Goal: Information Seeking & Learning: Find specific page/section

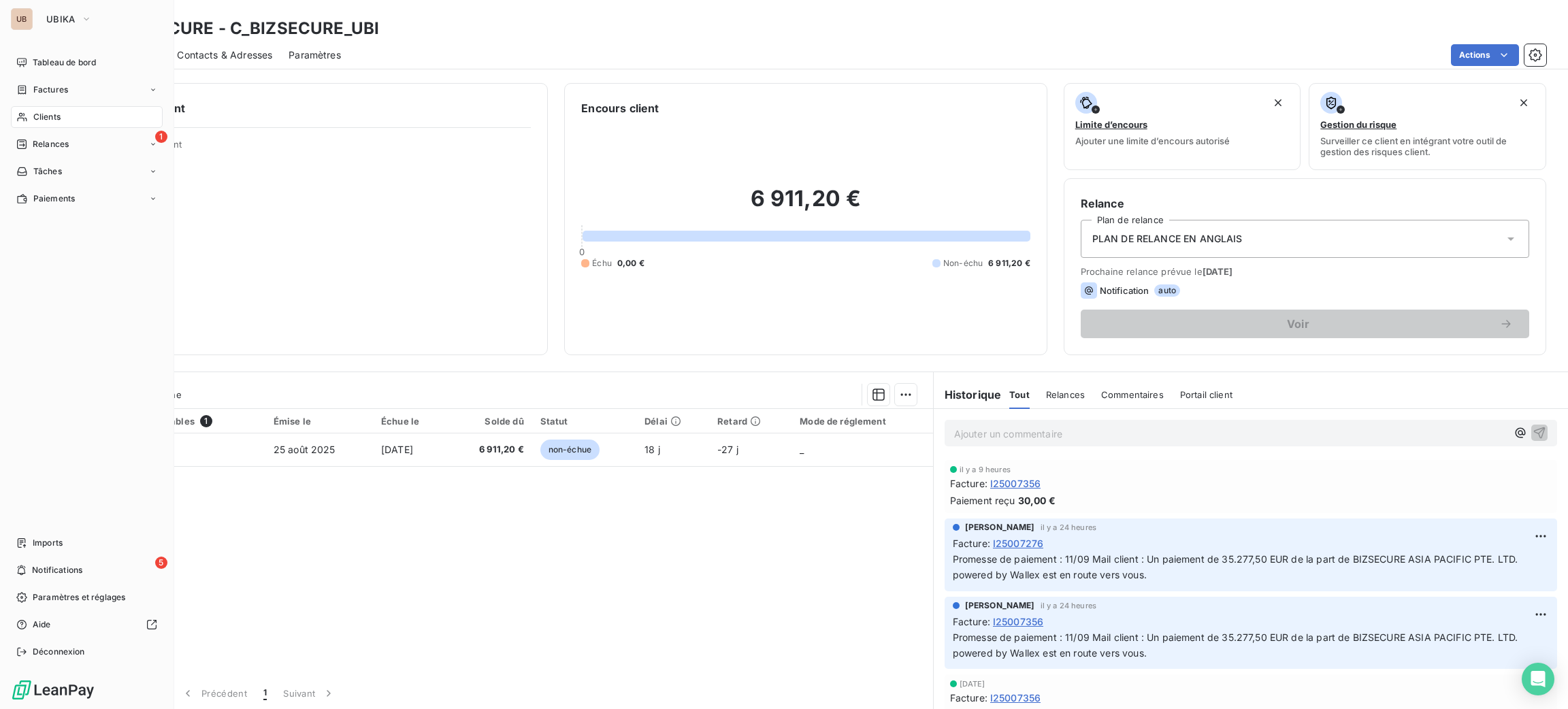
click at [46, 115] on span "Clients" at bounding box center [47, 117] width 27 height 12
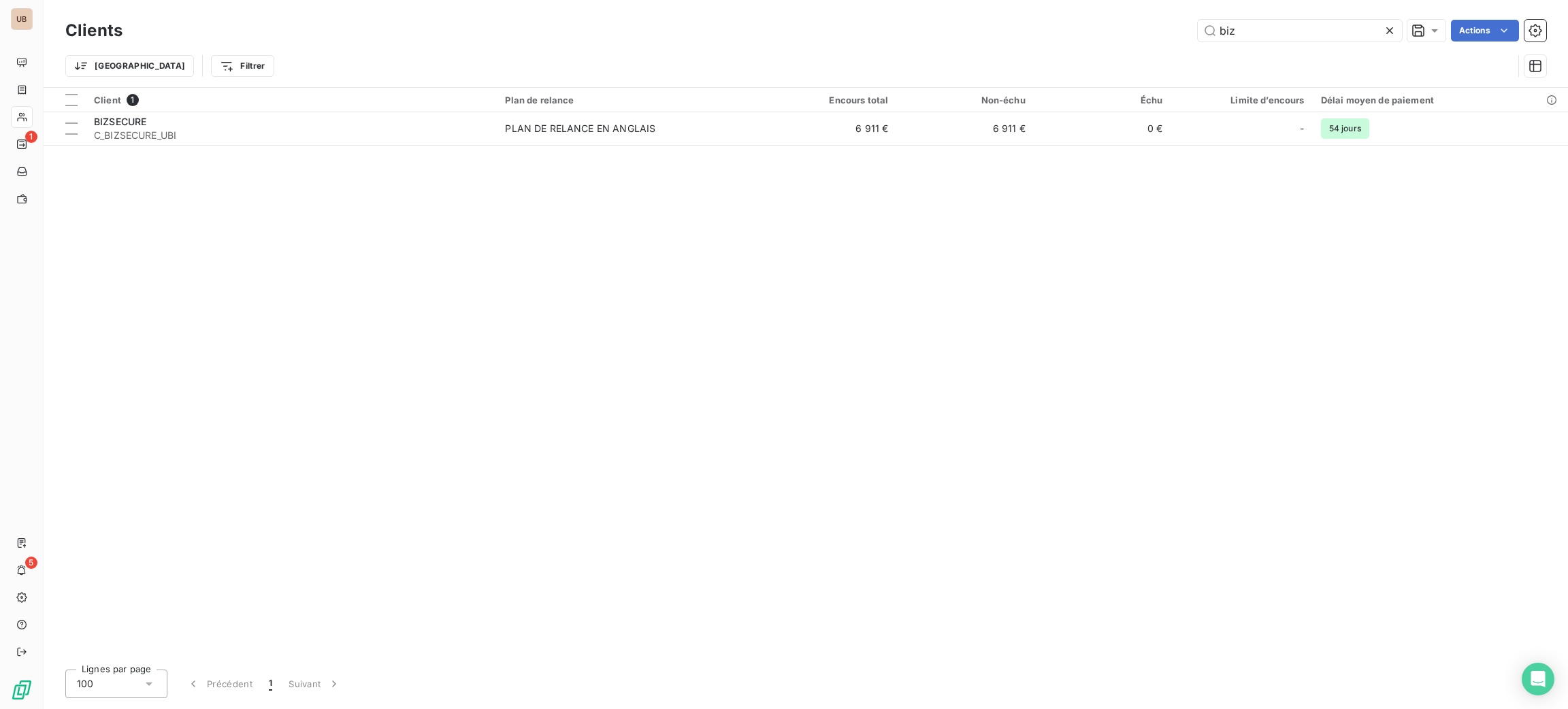
drag, startPoint x: 1234, startPoint y: 29, endPoint x: 1063, endPoint y: 15, distance: 171.6
click at [1088, 27] on div "biz Actions" at bounding box center [842, 30] width 1407 height 22
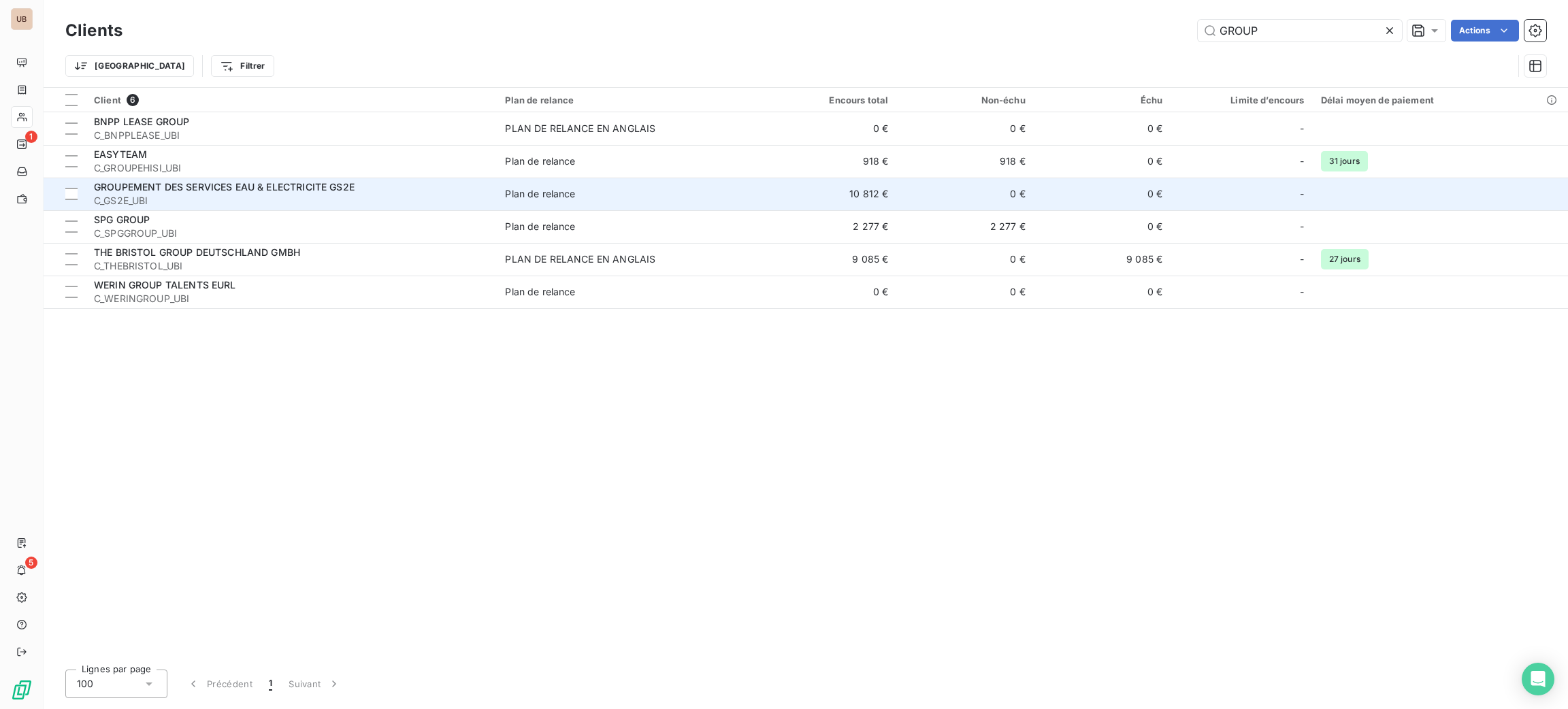
type input "GROUP"
click at [386, 179] on td "GROUPEMENT DES SERVICES EAU & ELECTRICITE GS2E C_GS2E_UBI" at bounding box center [291, 194] width 411 height 33
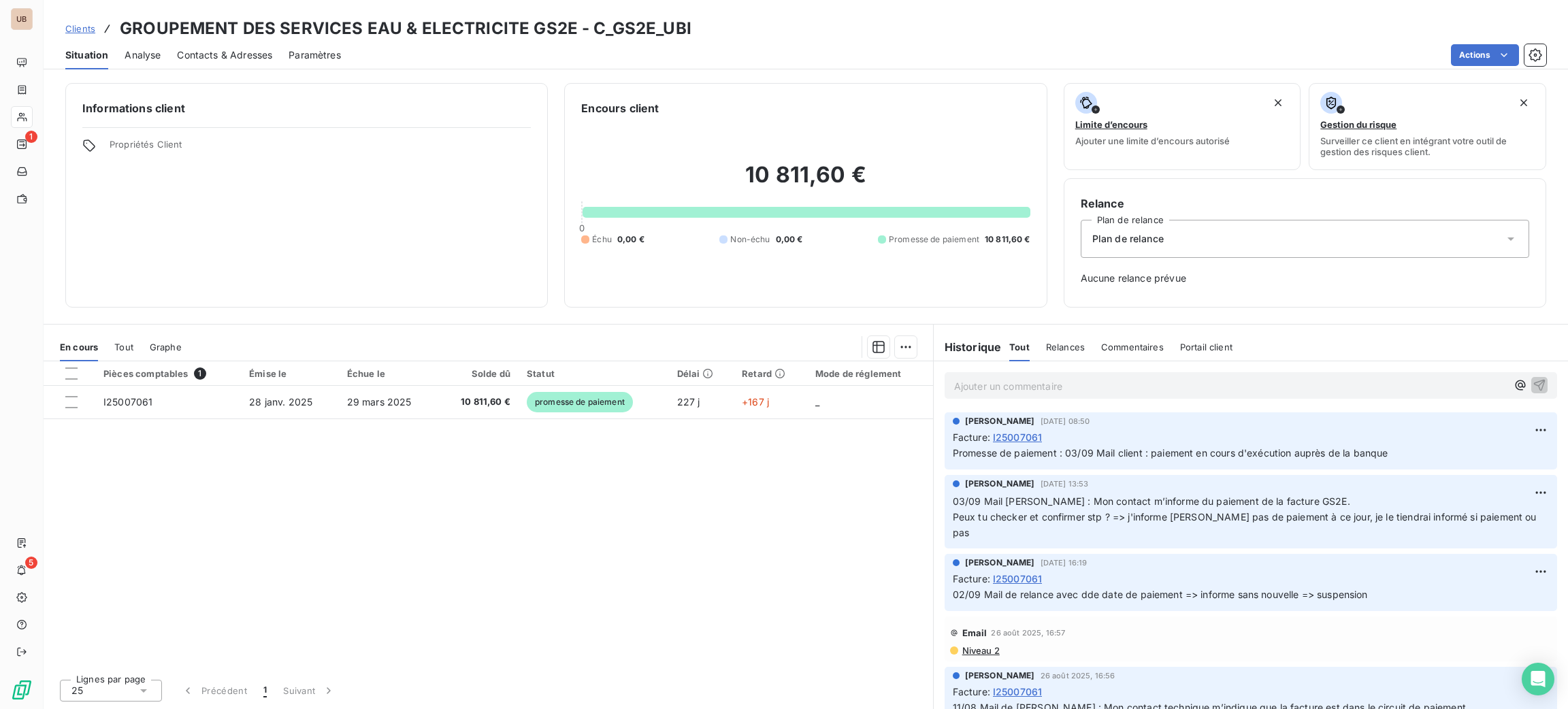
click at [194, 49] on span "Contacts & Adresses" at bounding box center [225, 55] width 96 height 14
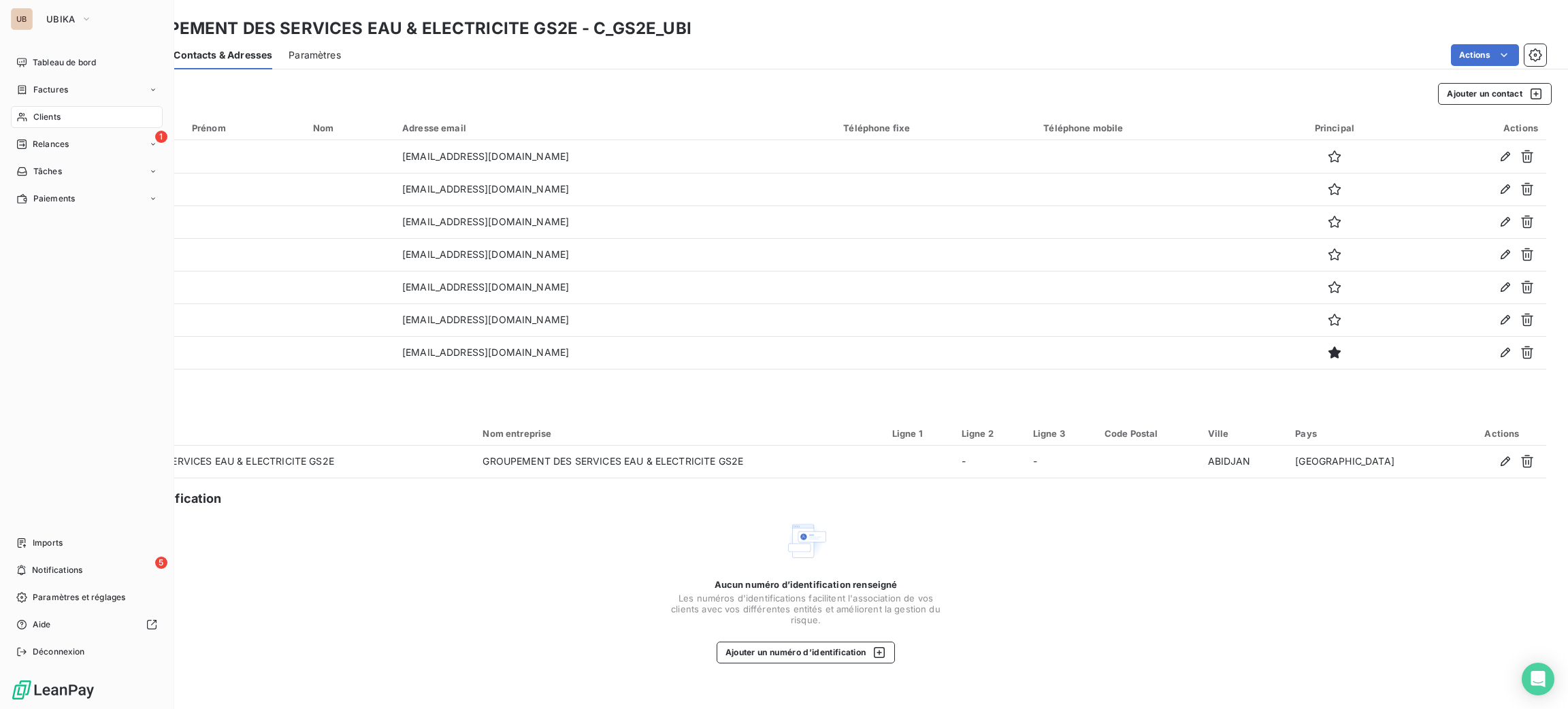
click at [83, 118] on div "Clients" at bounding box center [87, 117] width 152 height 22
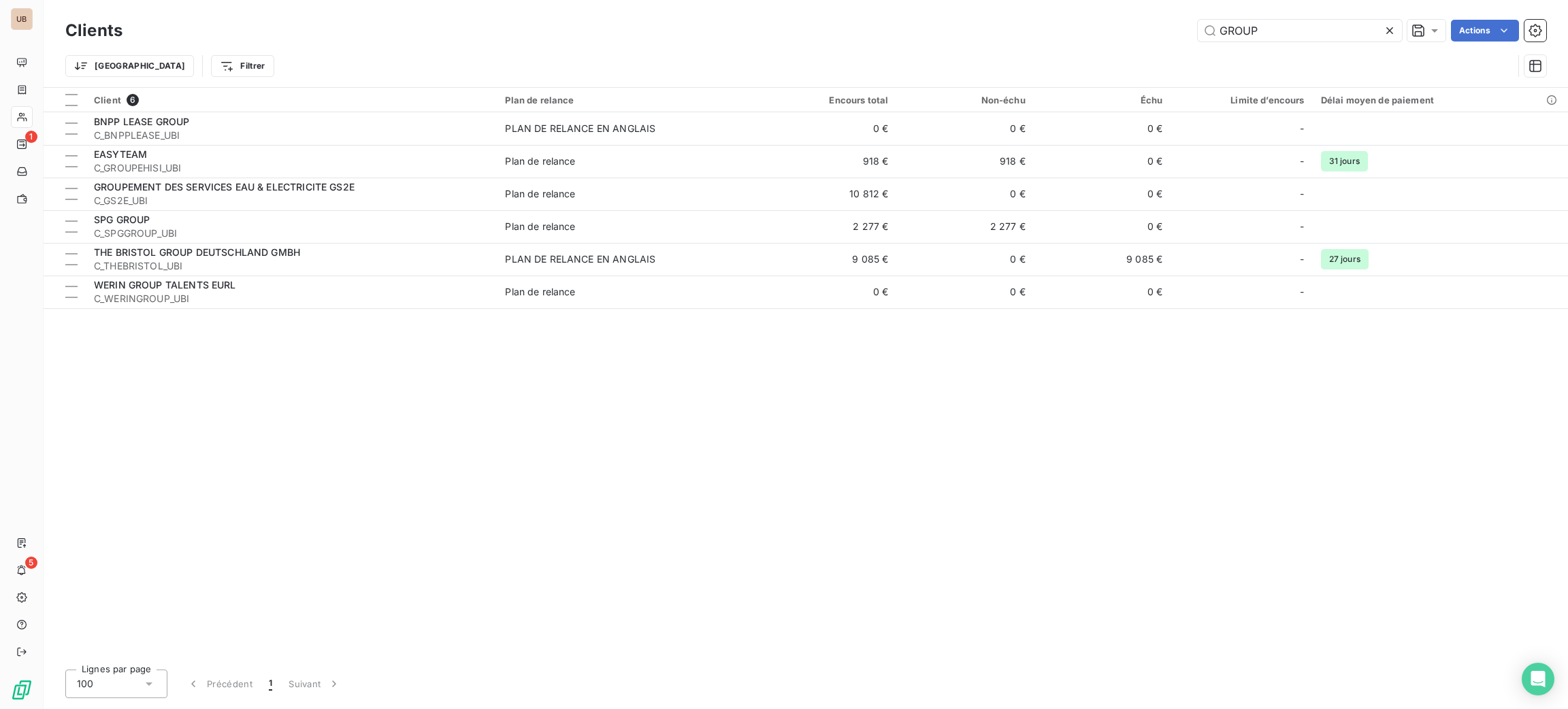
drag, startPoint x: 1292, startPoint y: 27, endPoint x: 913, endPoint y: 17, distance: 379.1
click at [942, 23] on div "GROUP Actions" at bounding box center [842, 30] width 1407 height 22
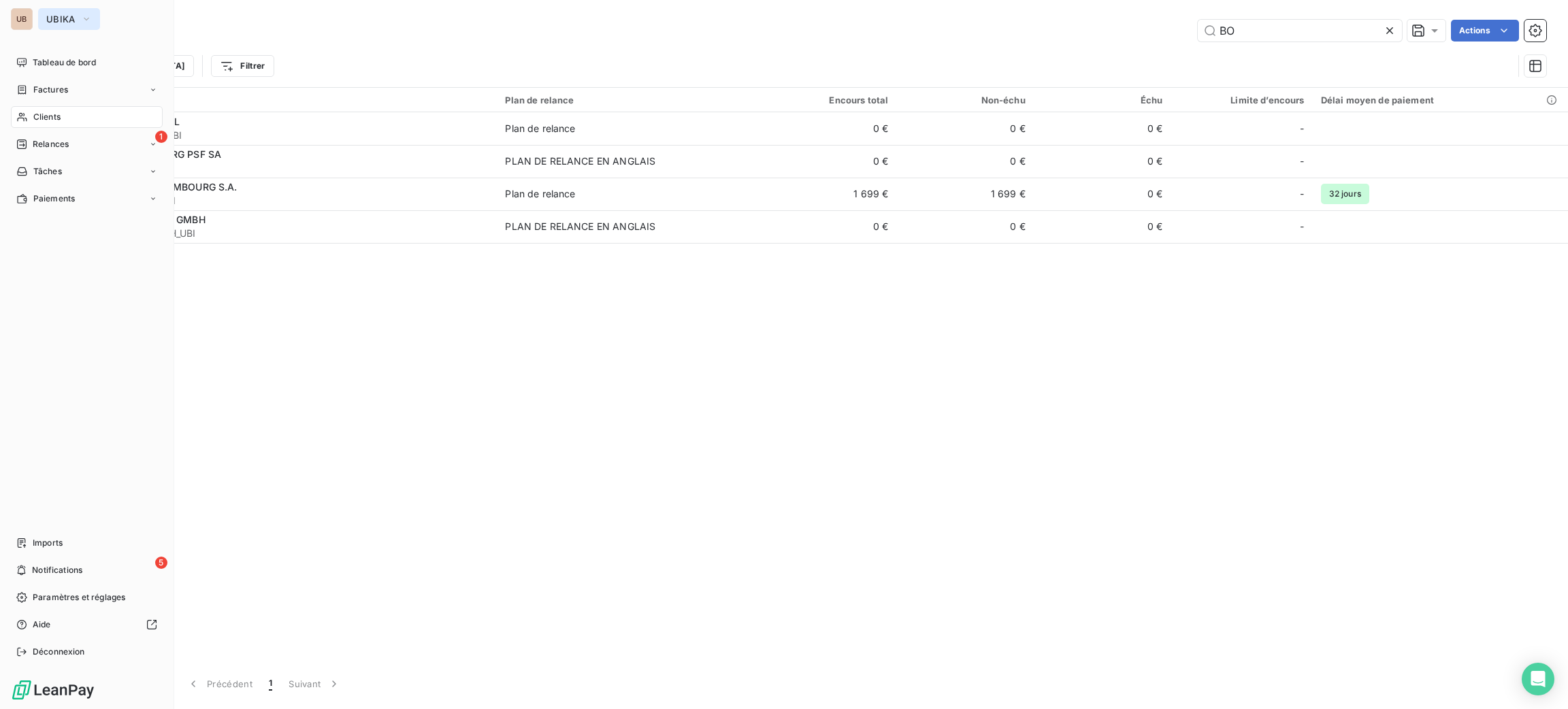
type input "BO"
click at [68, 27] on button "UBIKA" at bounding box center [69, 19] width 62 height 22
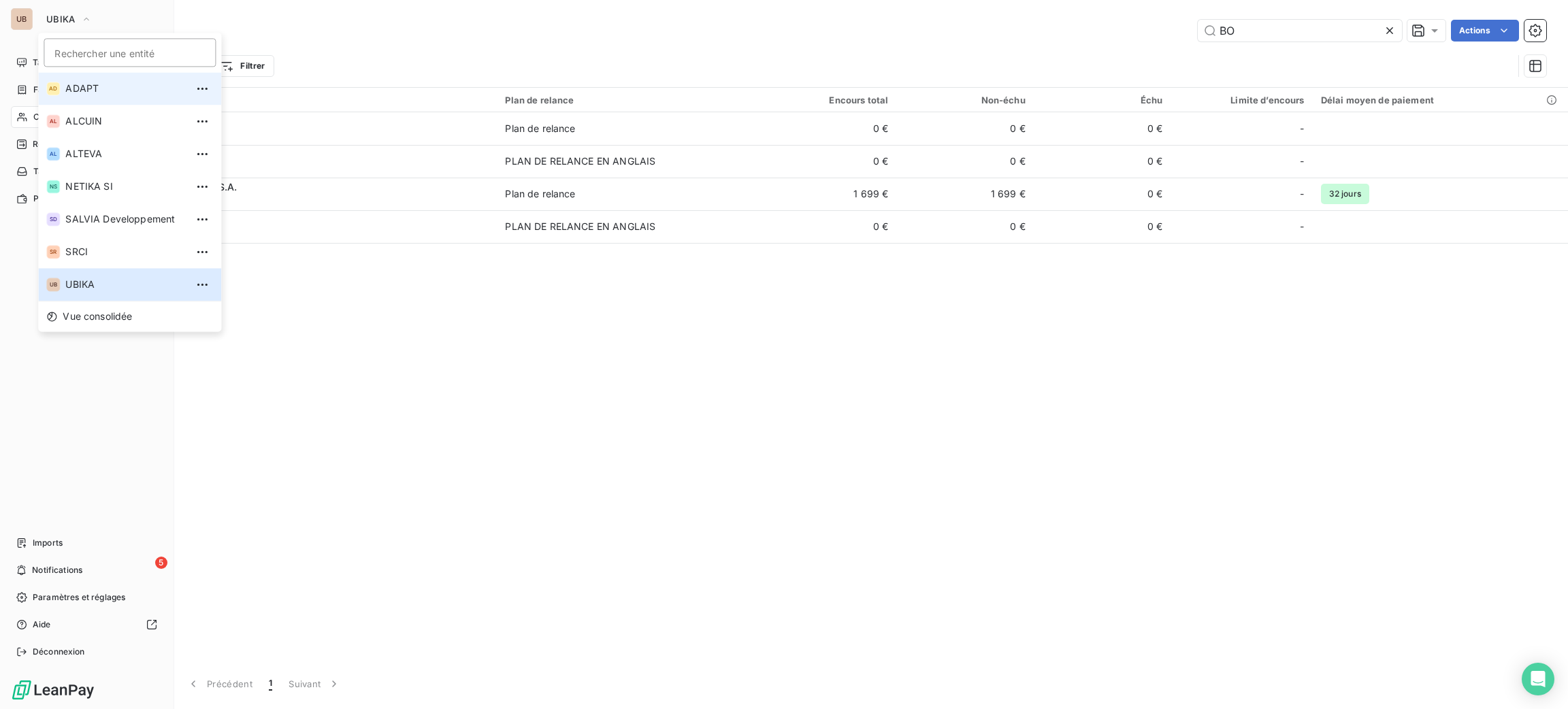
click at [120, 101] on li "AD ADAPT" at bounding box center [129, 88] width 183 height 33
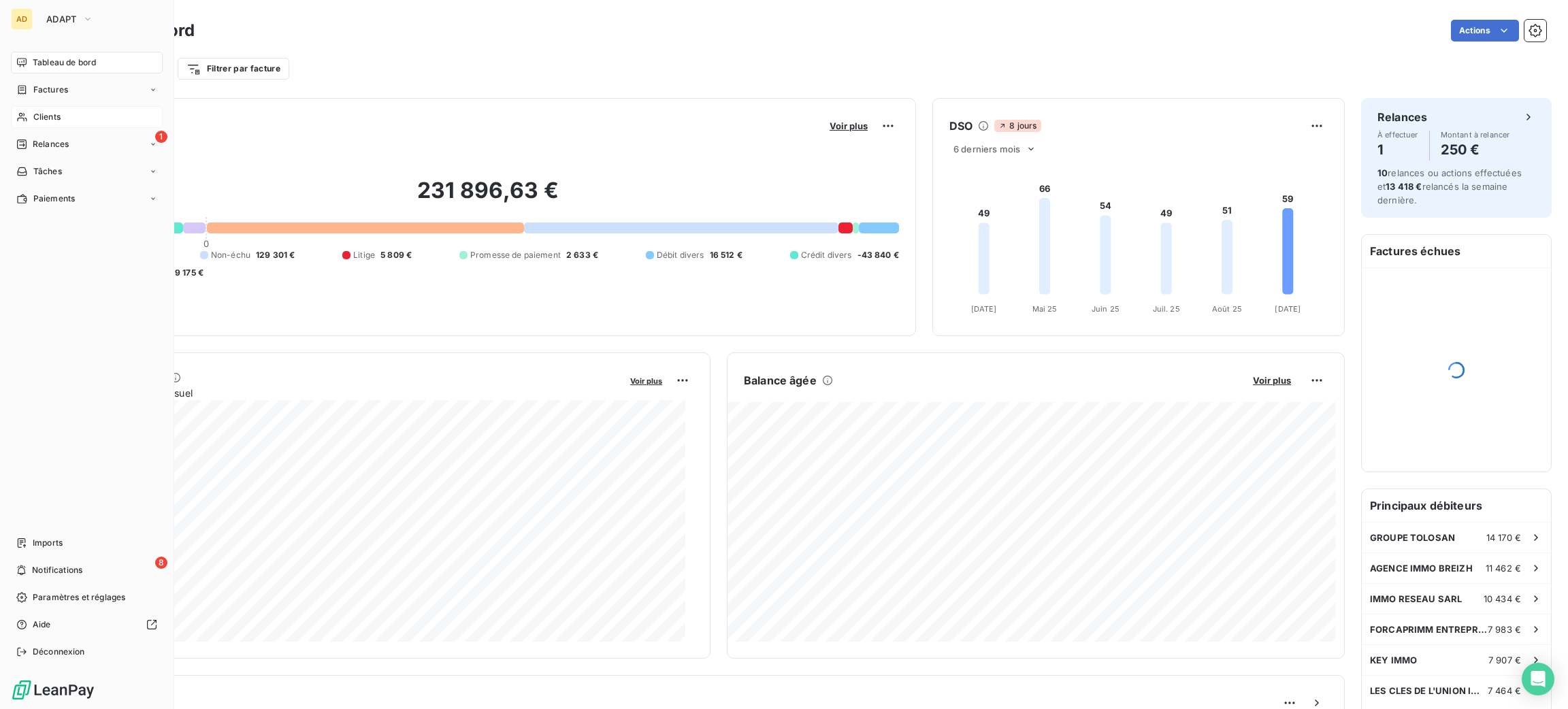
click at [102, 122] on div "Clients" at bounding box center [87, 117] width 152 height 22
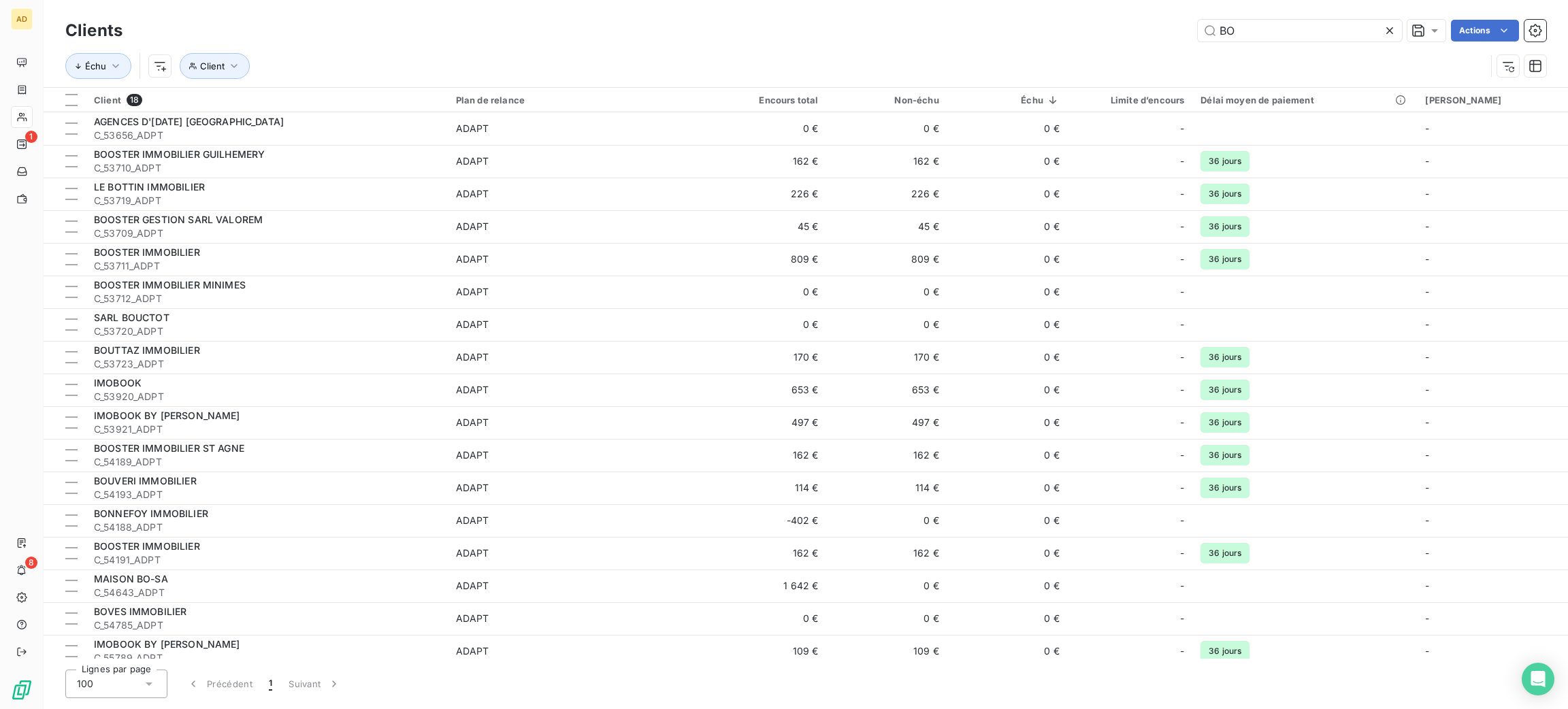
drag, startPoint x: 1265, startPoint y: 23, endPoint x: 1144, endPoint y: 43, distance: 122.6
click at [1145, 43] on div "Clients BO Actions" at bounding box center [805, 31] width 1481 height 29
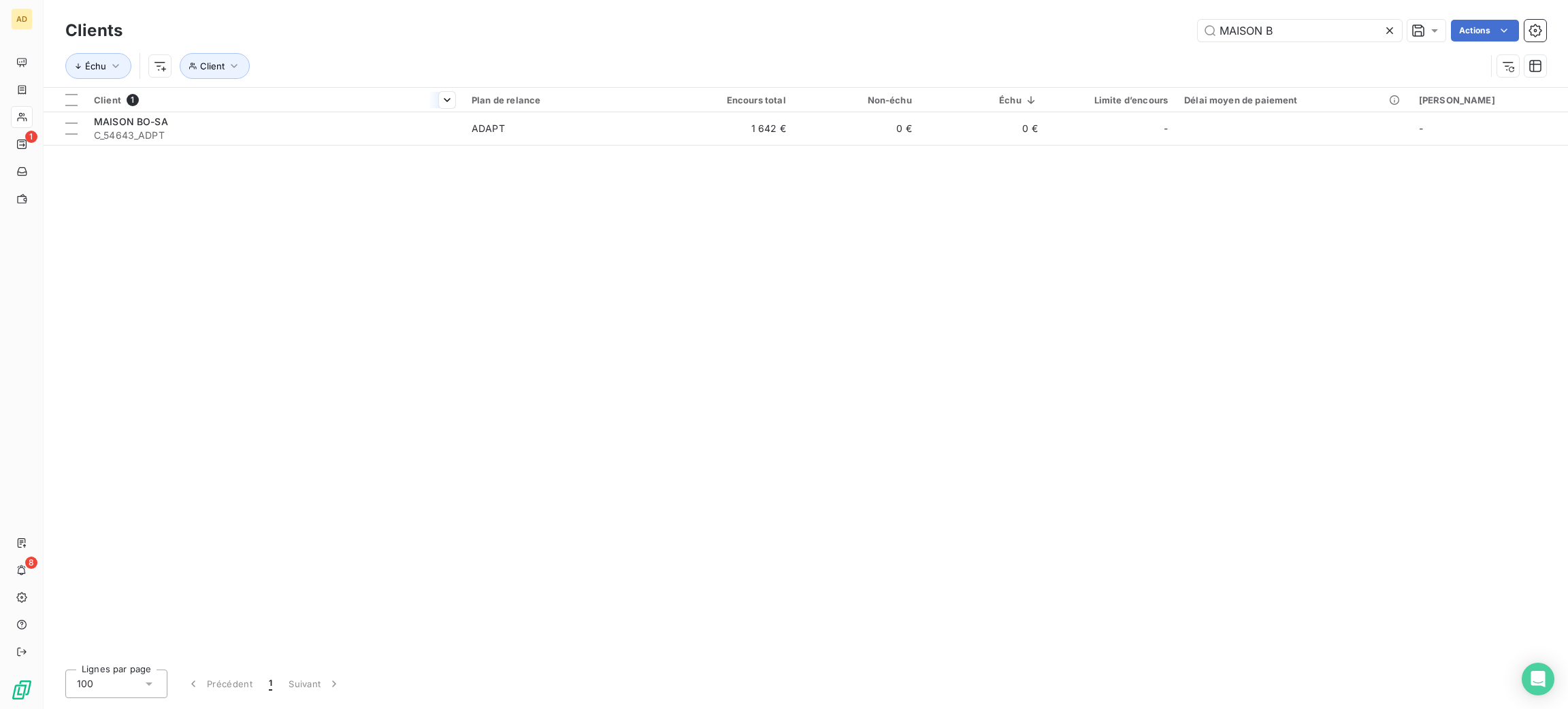
type input "MAISON B"
click at [283, 112] on div at bounding box center [275, 112] width 378 height 1
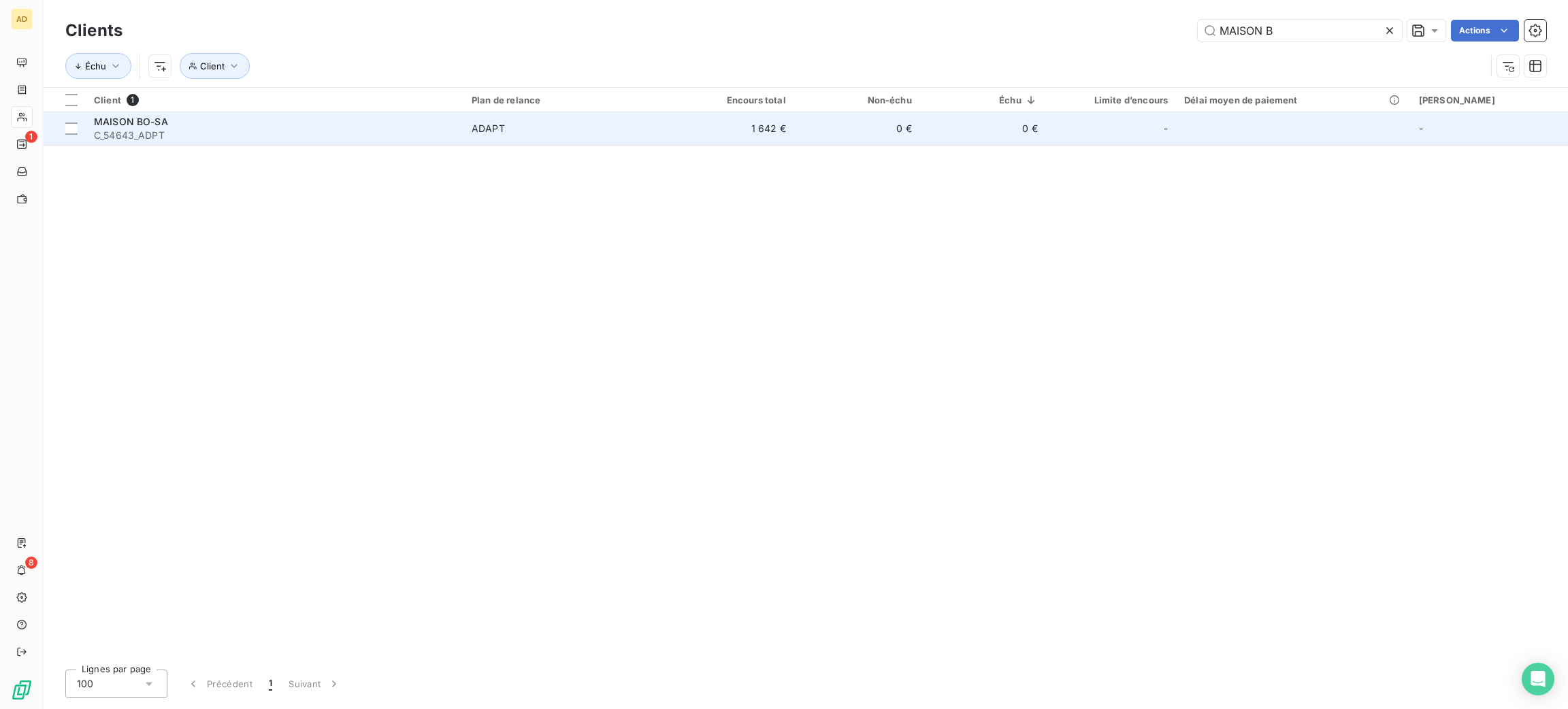
drag, startPoint x: 318, startPoint y: 115, endPoint x: 328, endPoint y: 113, distance: 10.2
click at [322, 113] on td "MAISON BO-SA C_54643_ADPT" at bounding box center [275, 128] width 378 height 33
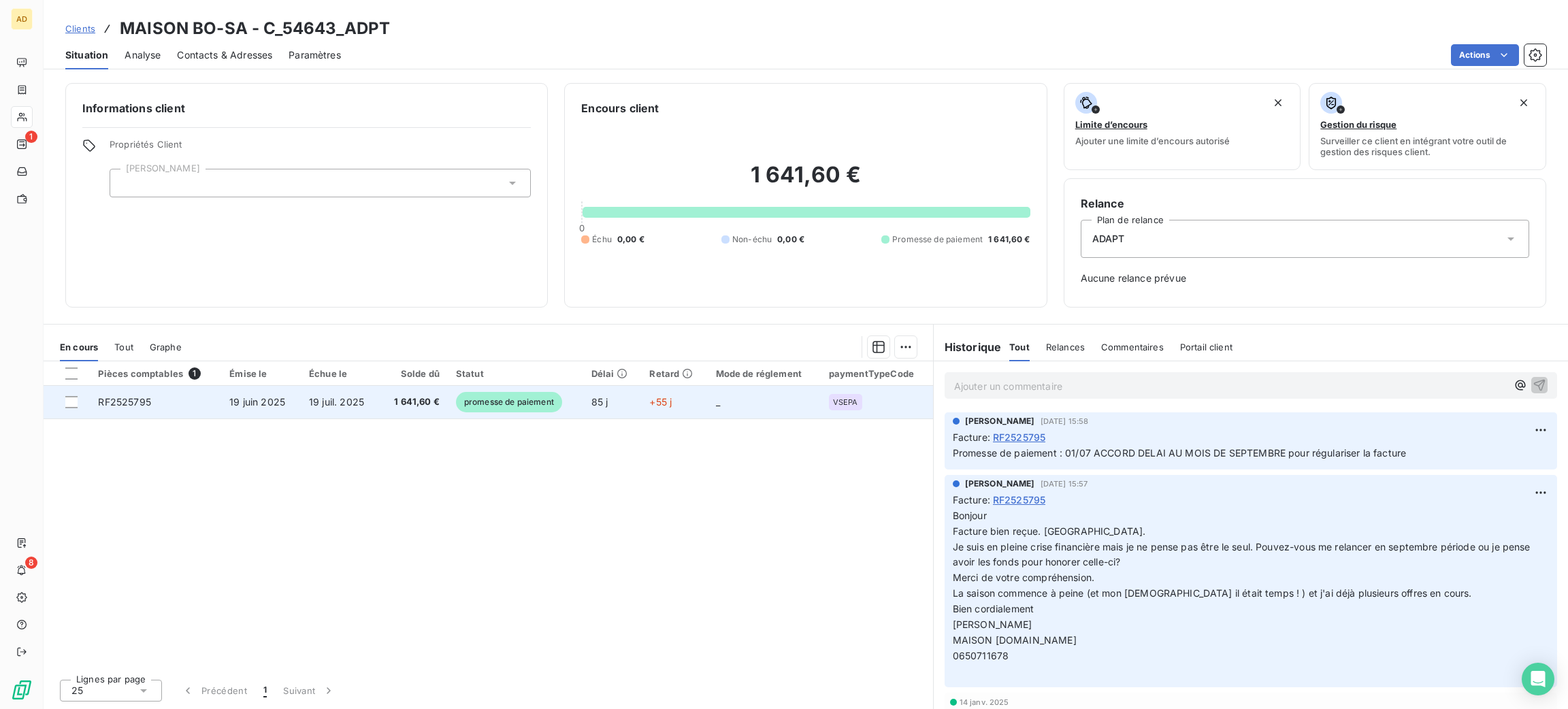
click at [754, 406] on td "_" at bounding box center [764, 402] width 113 height 33
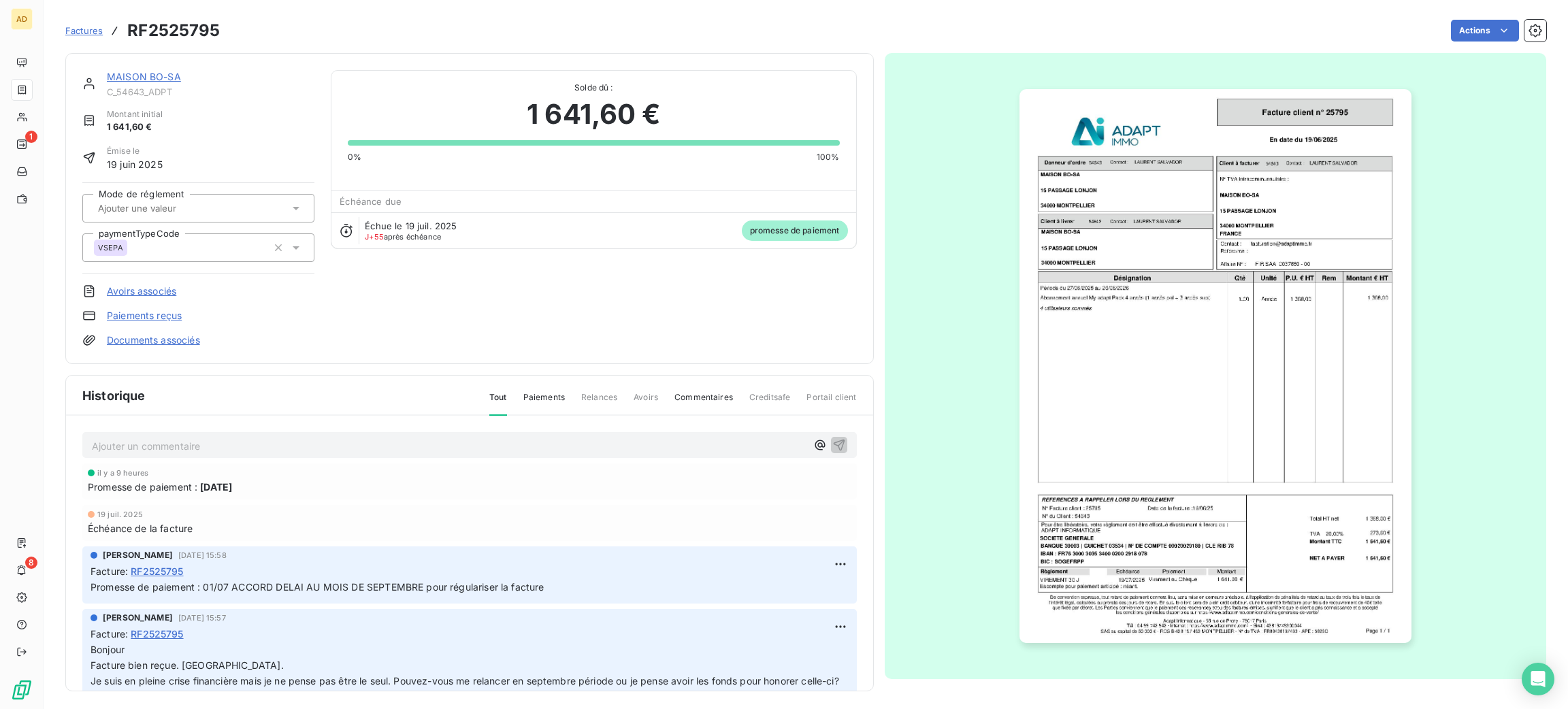
click at [741, 452] on p "Ajouter un commentaire ﻿" at bounding box center [449, 446] width 715 height 17
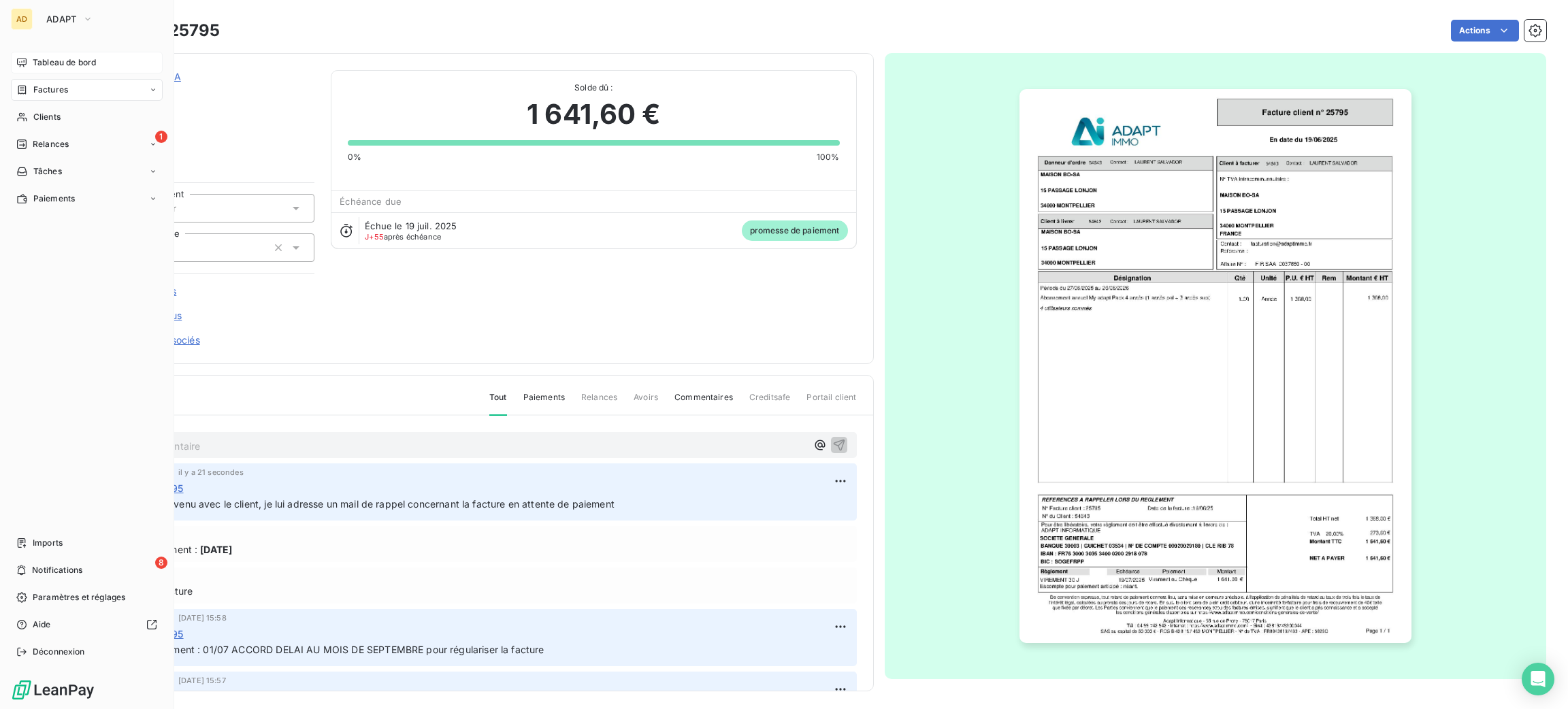
click at [44, 62] on span "Tableau de bord" at bounding box center [64, 62] width 63 height 12
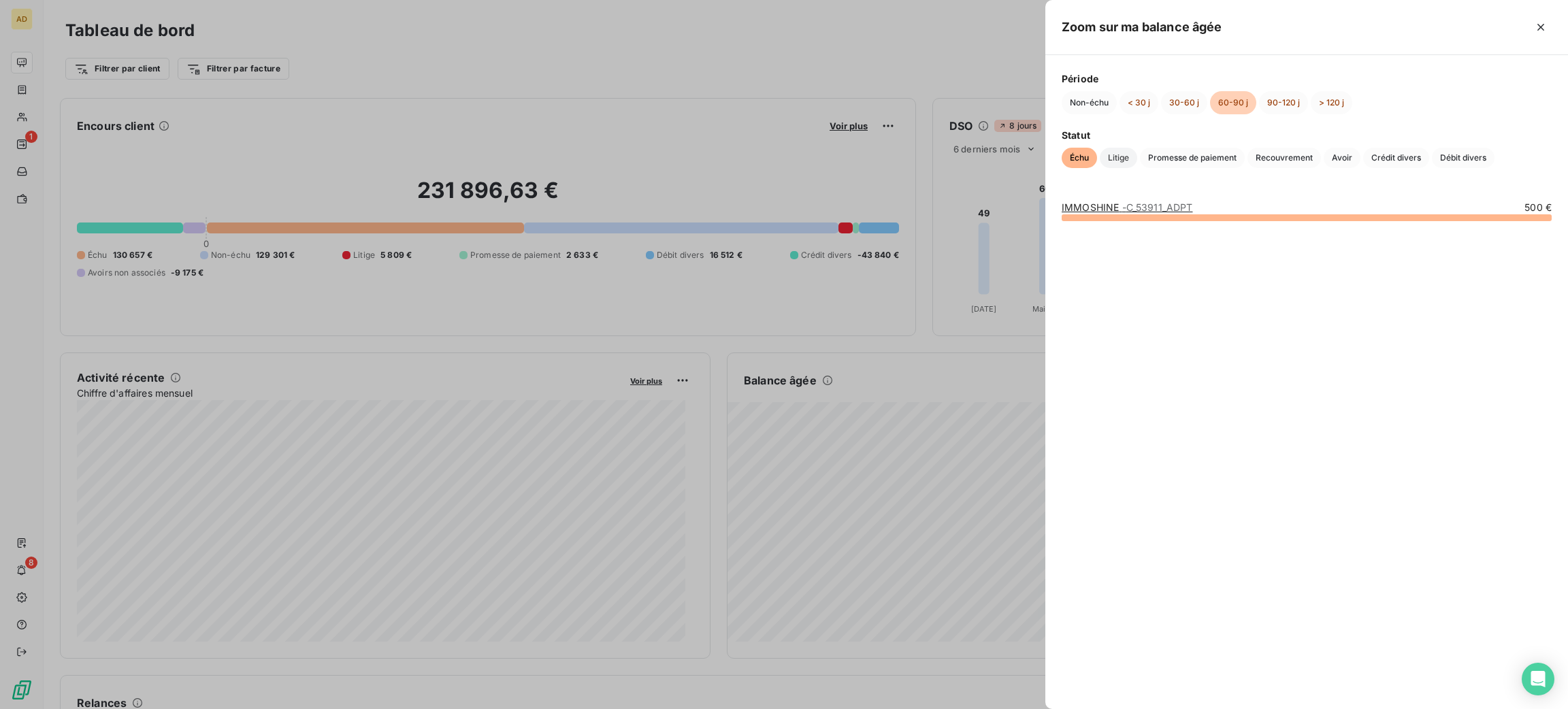
click at [1116, 154] on span "Litige" at bounding box center [1118, 158] width 37 height 20
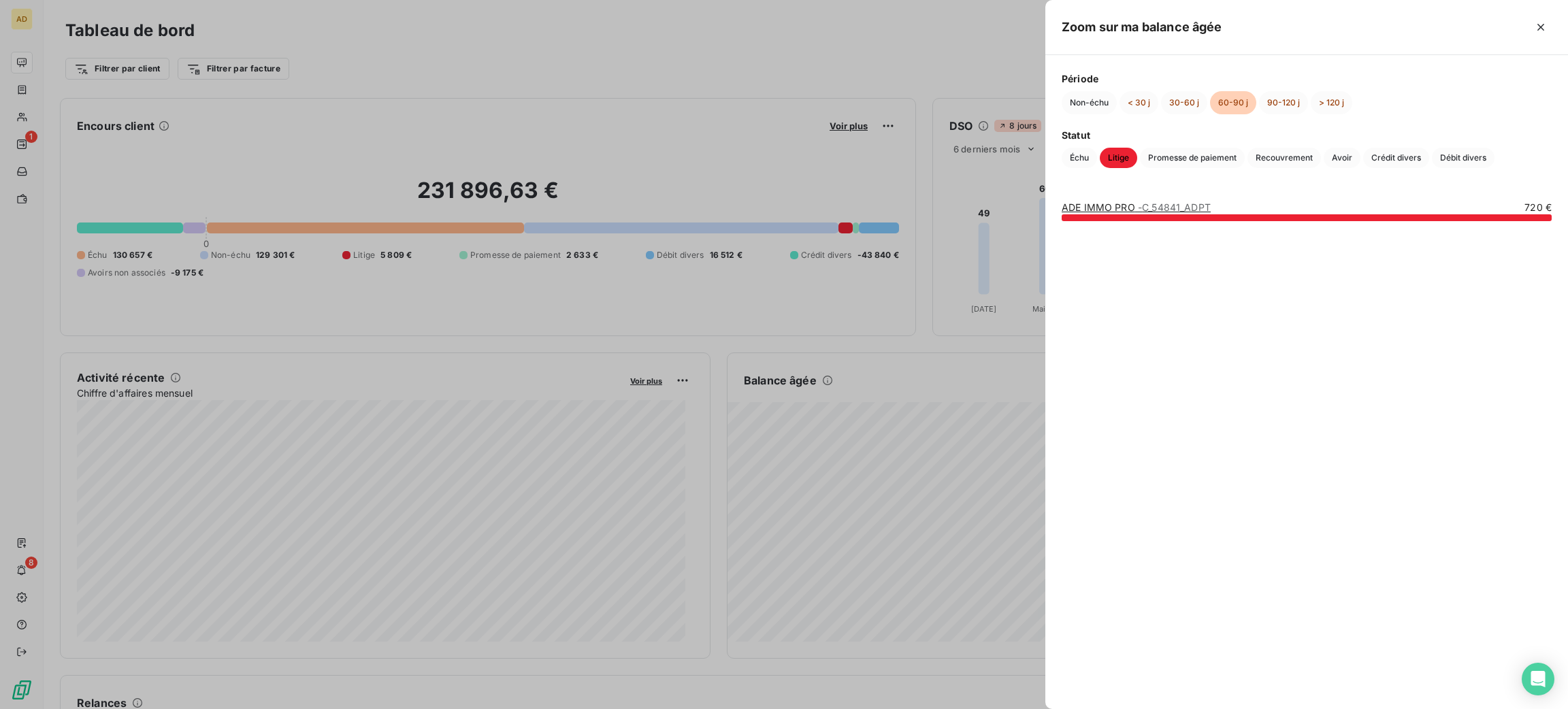
drag, startPoint x: 1207, startPoint y: 153, endPoint x: 1198, endPoint y: 204, distance: 51.8
click at [1202, 198] on div "Zoom sur ma balance âgée Période Non-échu < 30 j 30-60 j 60-90 j 90-120 j > 120…" at bounding box center [1306, 354] width 523 height 709
click at [1543, 30] on icon "button" at bounding box center [1541, 27] width 14 height 14
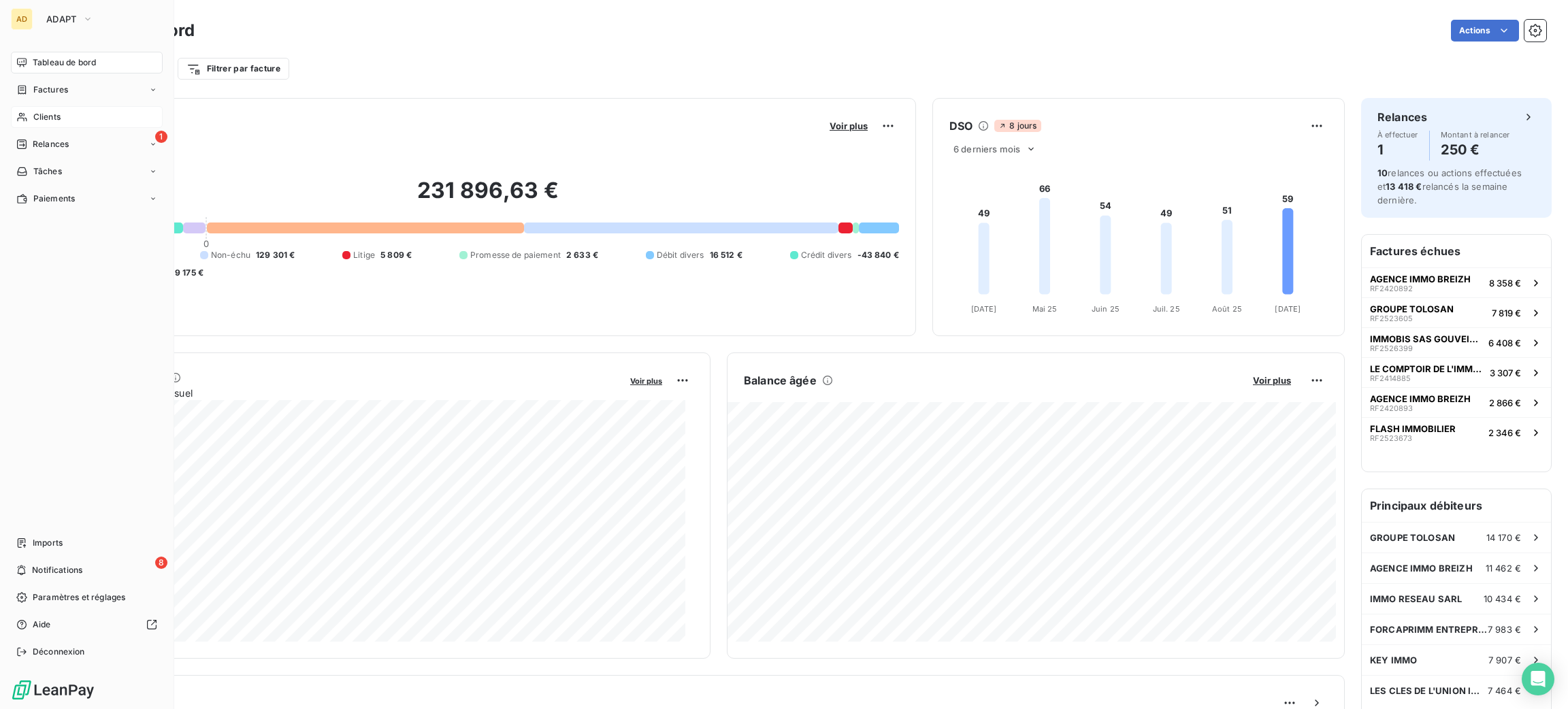
click at [63, 117] on div "Clients" at bounding box center [87, 117] width 152 height 22
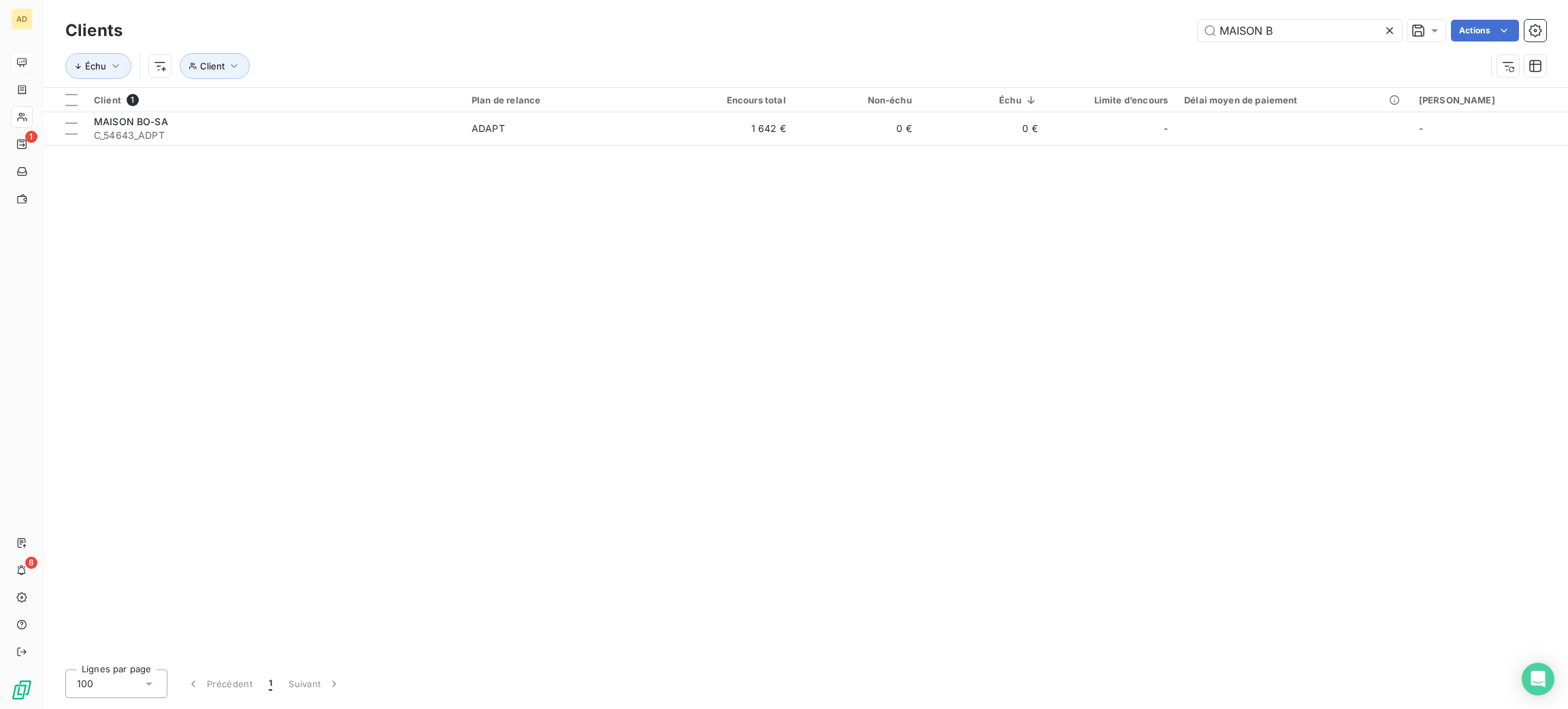
drag, startPoint x: 1321, startPoint y: 30, endPoint x: 1061, endPoint y: 30, distance: 260.0
click at [1061, 30] on div "MAISON B Actions" at bounding box center [842, 30] width 1407 height 22
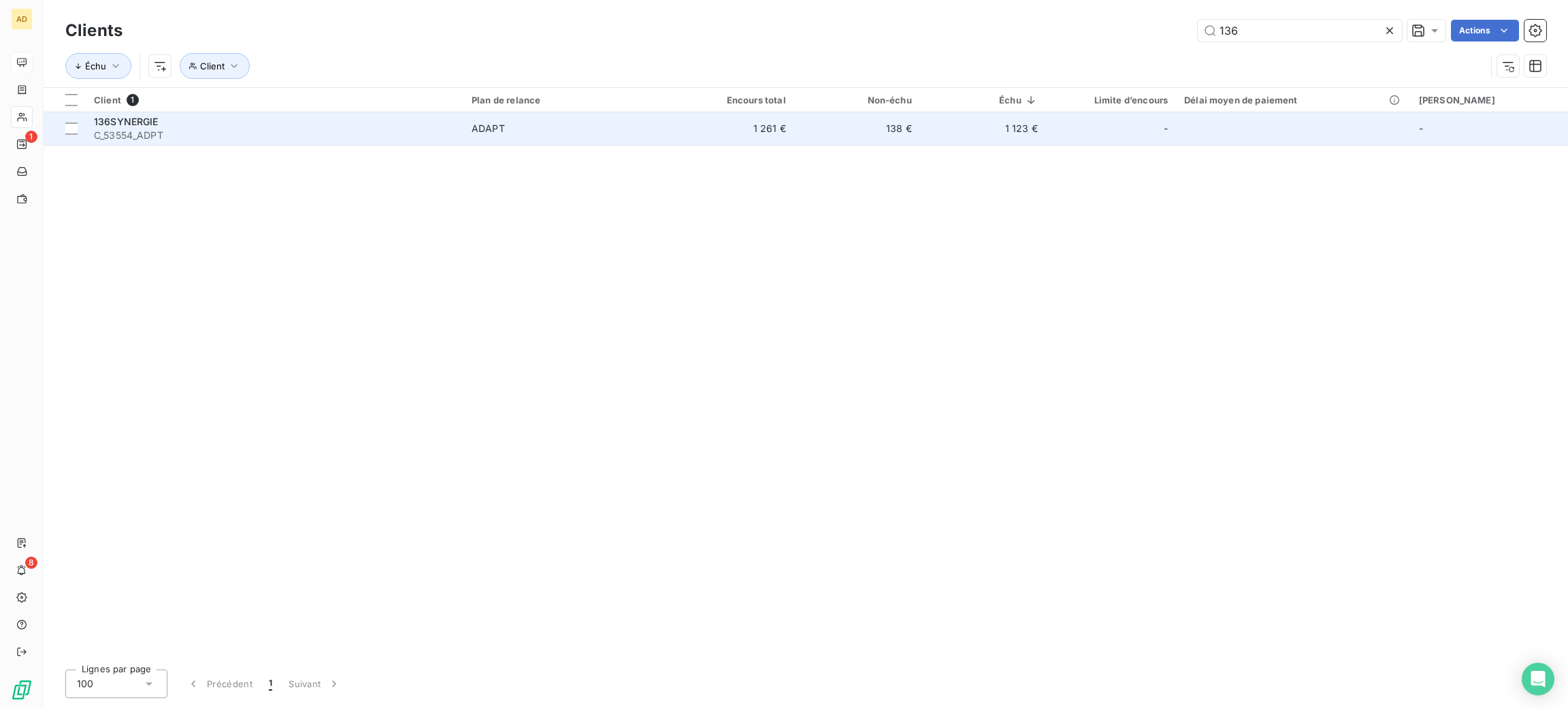
type input "136"
click at [247, 121] on div "136SYNERGIE" at bounding box center [275, 122] width 361 height 14
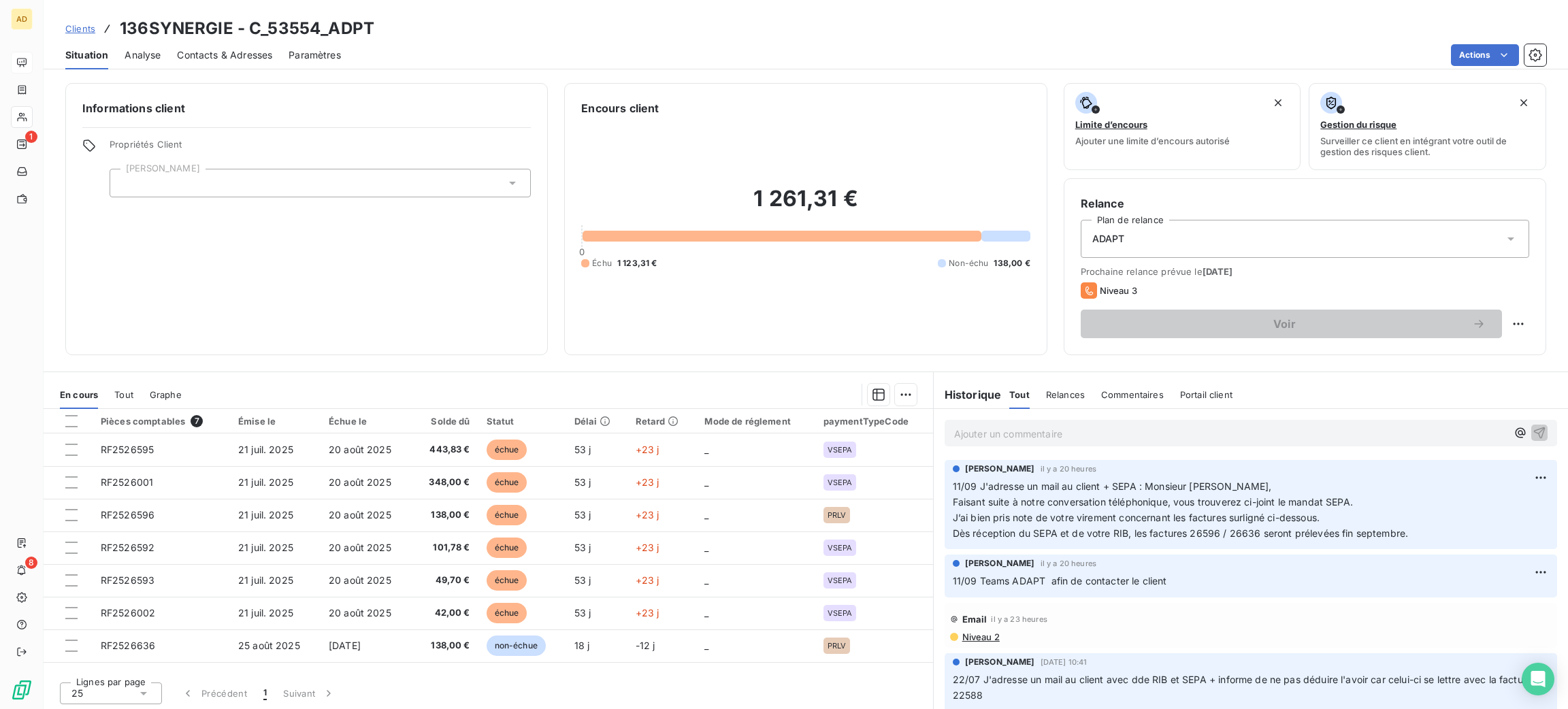
click at [214, 58] on span "Contacts & Adresses" at bounding box center [225, 55] width 96 height 14
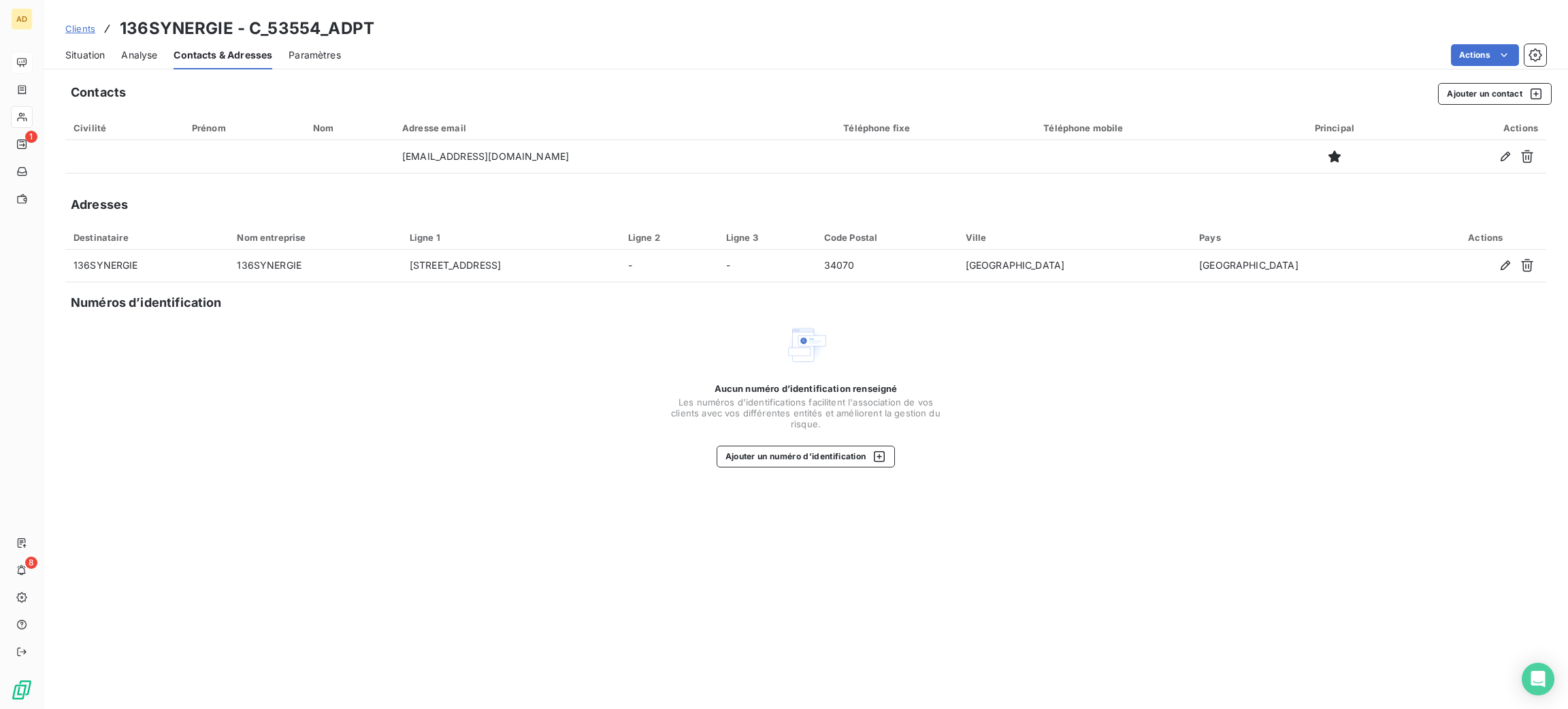
click at [78, 63] on div "Situation" at bounding box center [85, 55] width 39 height 29
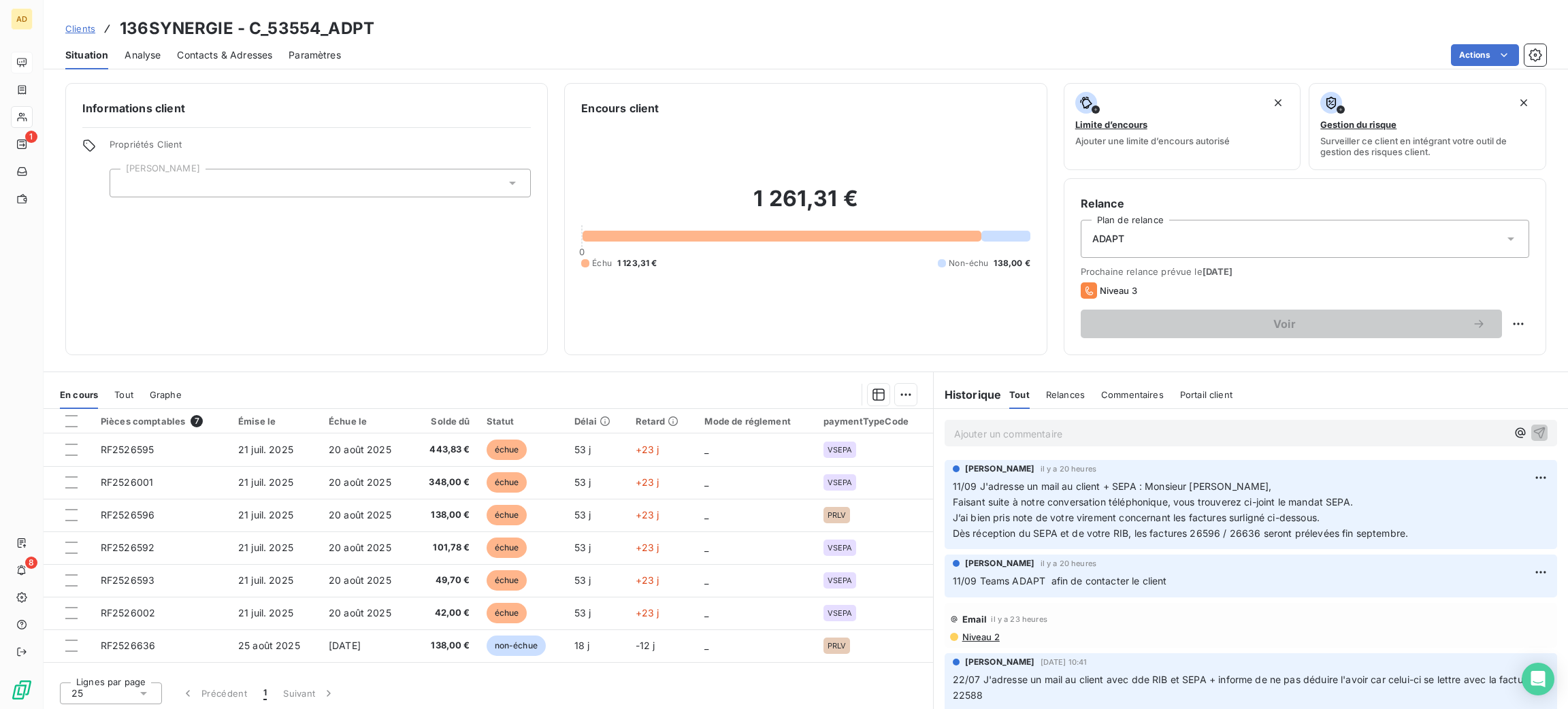
click at [221, 60] on span "Contacts & Adresses" at bounding box center [225, 55] width 96 height 14
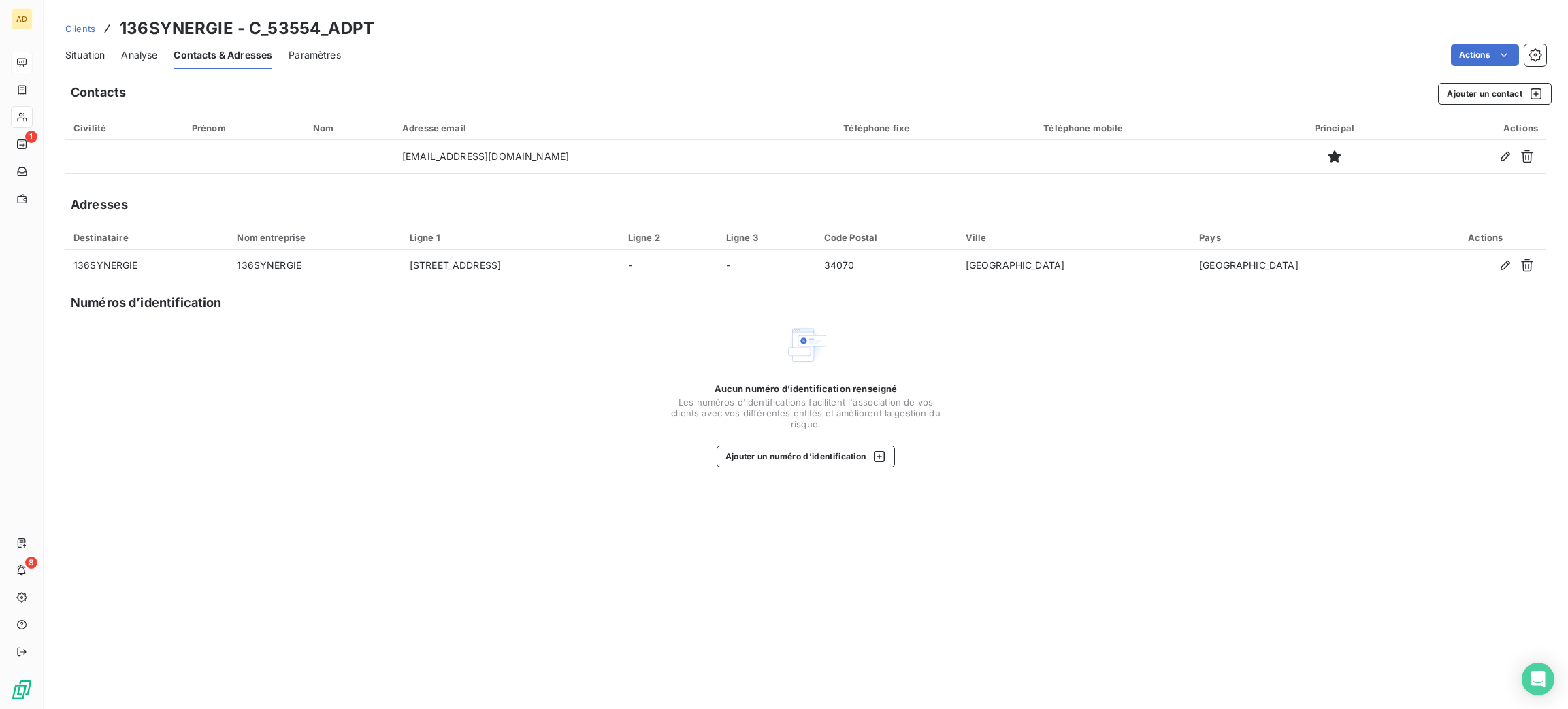
click at [89, 53] on span "Situation" at bounding box center [85, 55] width 39 height 14
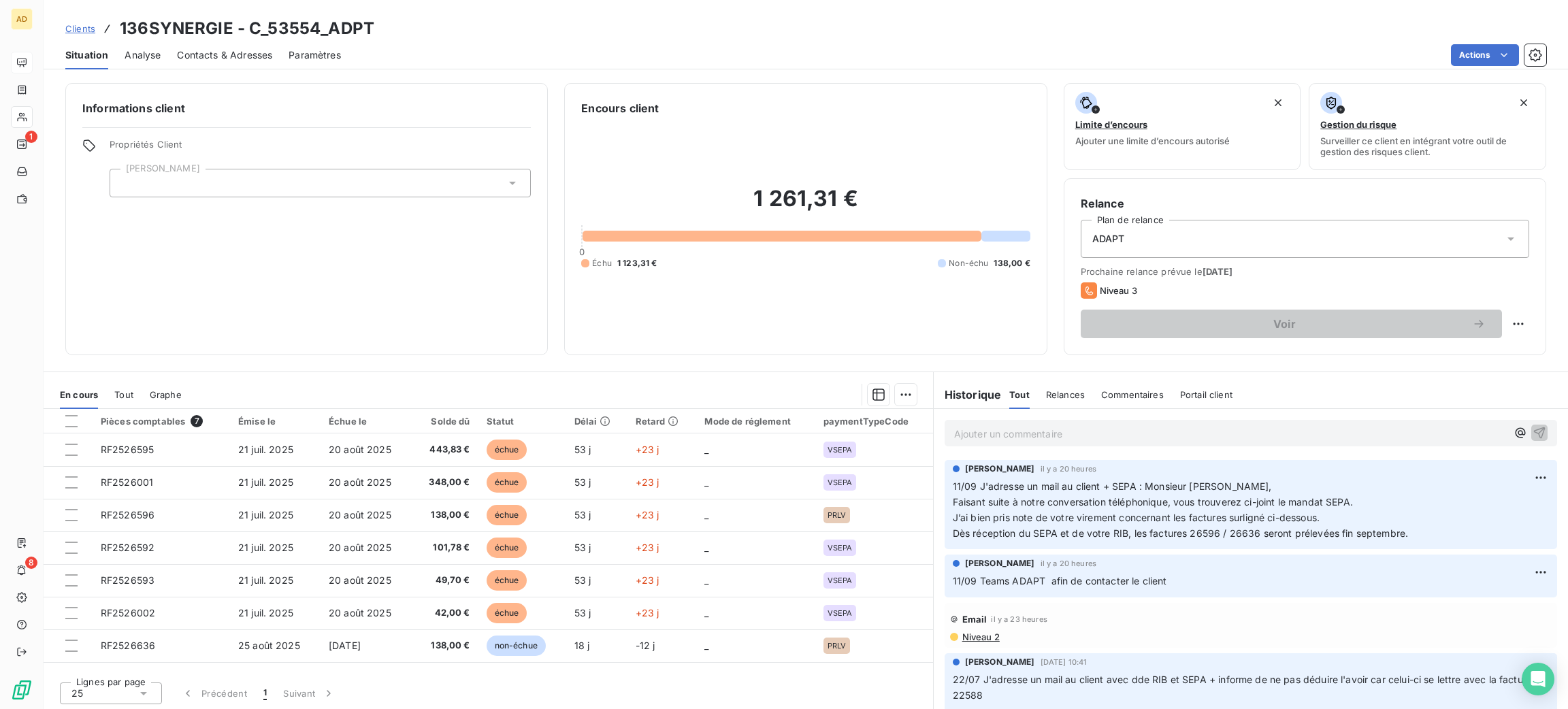
drag, startPoint x: 262, startPoint y: 50, endPoint x: 376, endPoint y: 64, distance: 114.9
click at [263, 50] on span "Contacts & Adresses" at bounding box center [225, 55] width 96 height 14
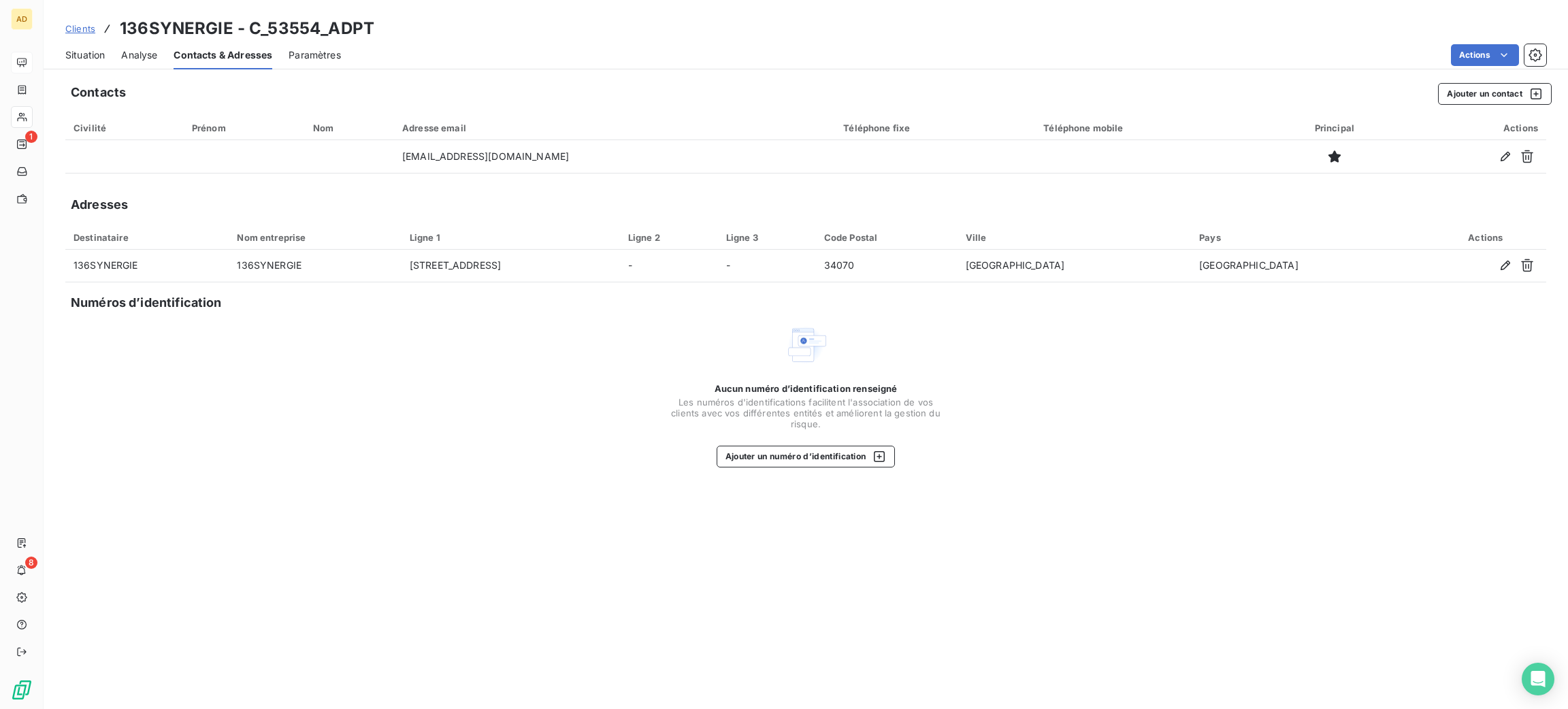
click at [84, 45] on div "Situation" at bounding box center [85, 55] width 39 height 29
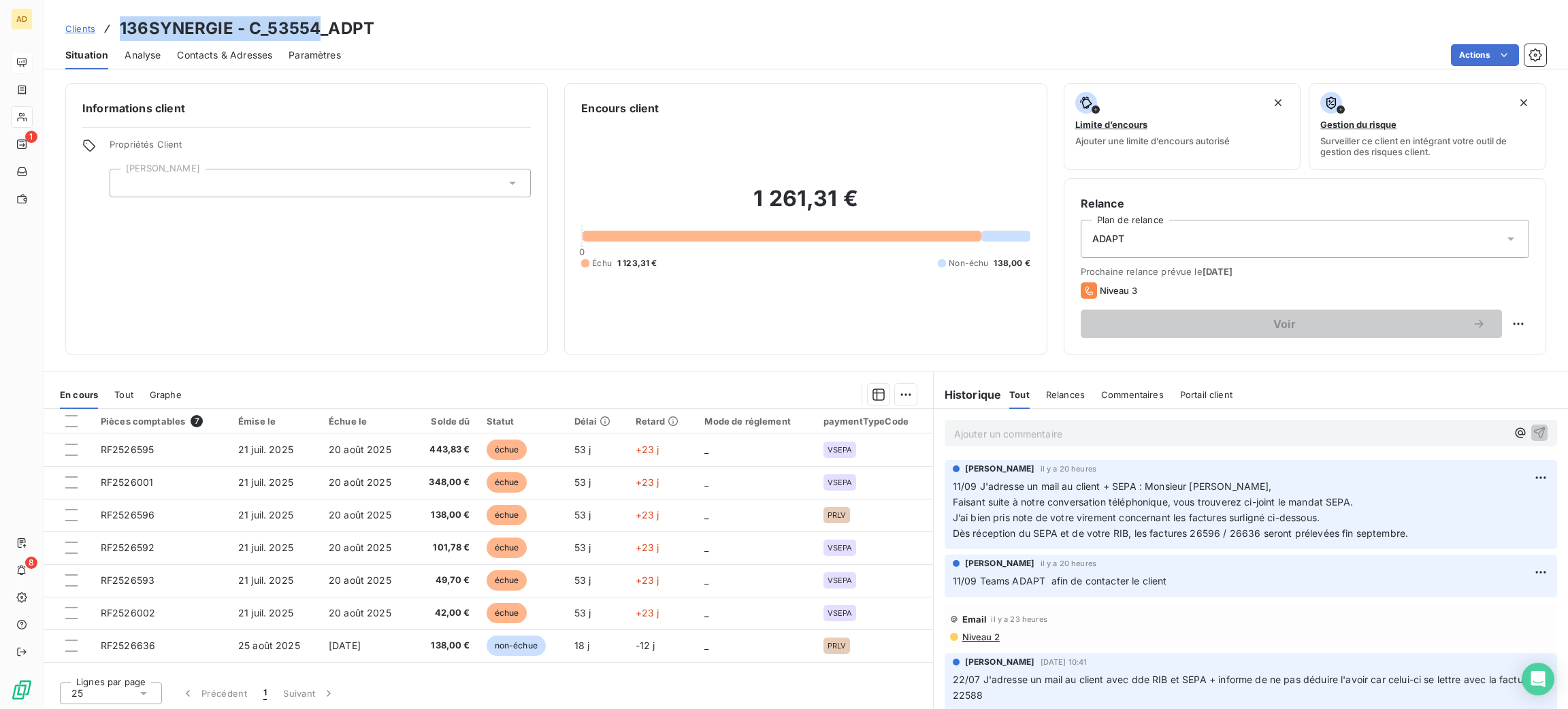
drag, startPoint x: 315, startPoint y: 23, endPoint x: 114, endPoint y: 17, distance: 201.1
click at [114, 17] on div "Clients 136SYNERGIE - C_53554_ADPT" at bounding box center [219, 29] width 309 height 24
copy h3 "136SYNERGIE - C_53554"
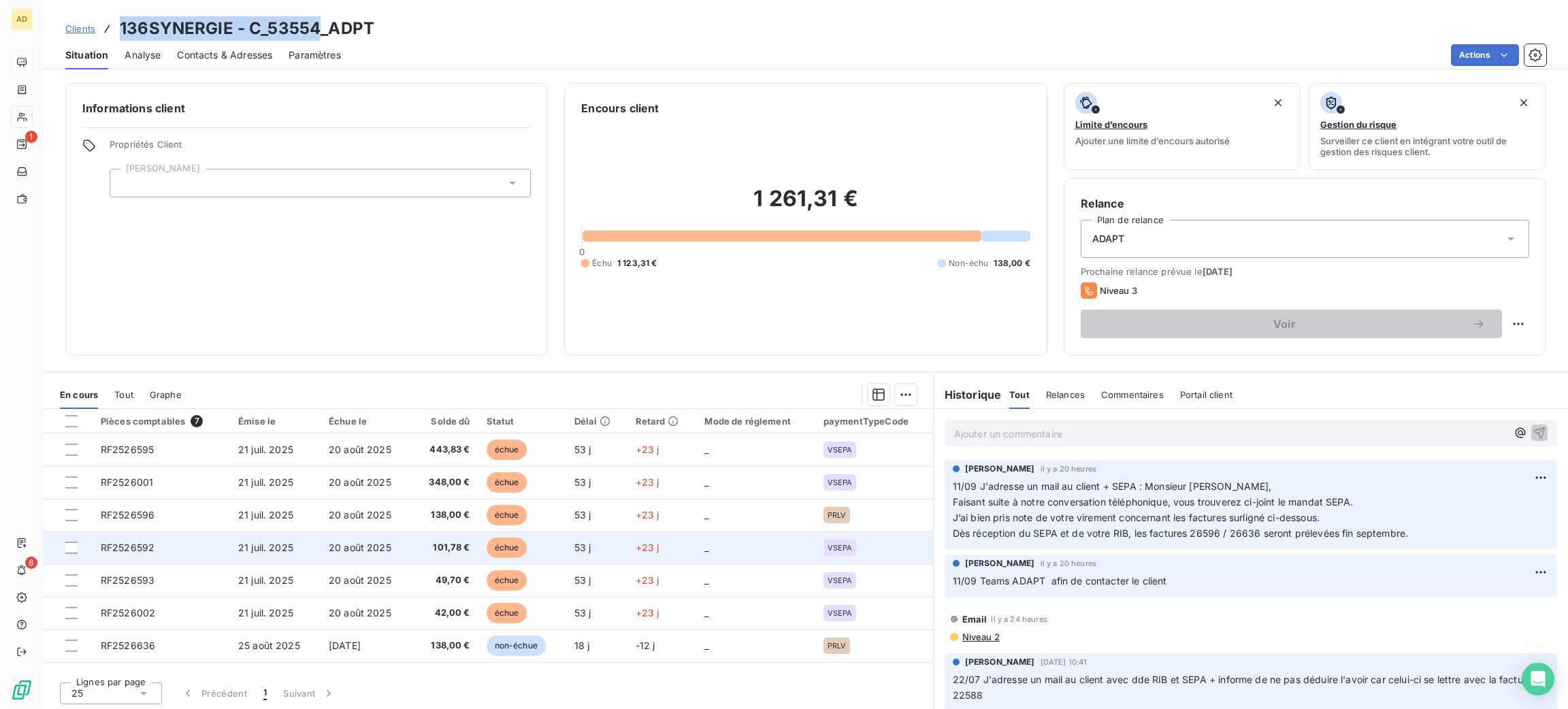
scroll to position [2, 0]
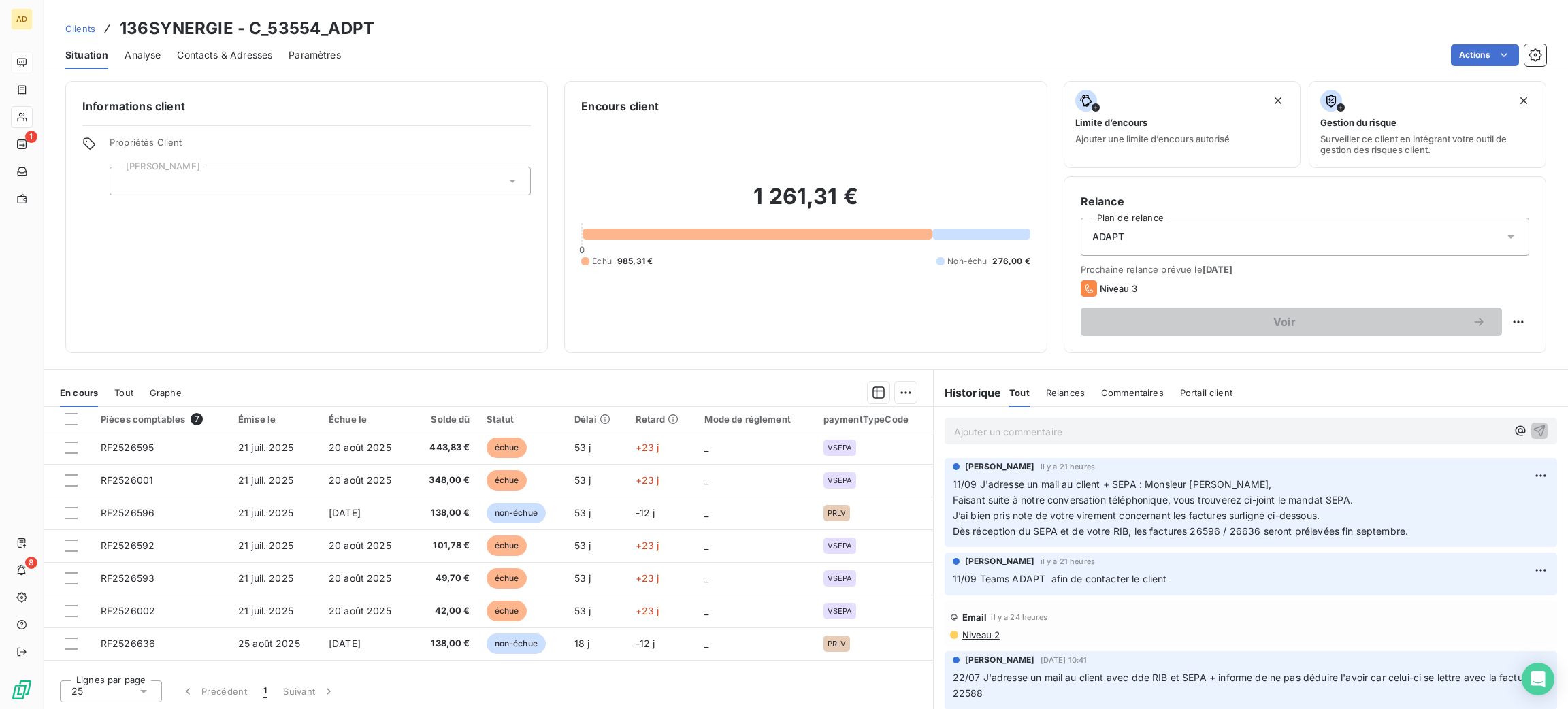
click at [1222, 433] on p "Ajouter un commentaire ﻿" at bounding box center [1230, 432] width 553 height 17
